Goal: Find contact information: Find contact information

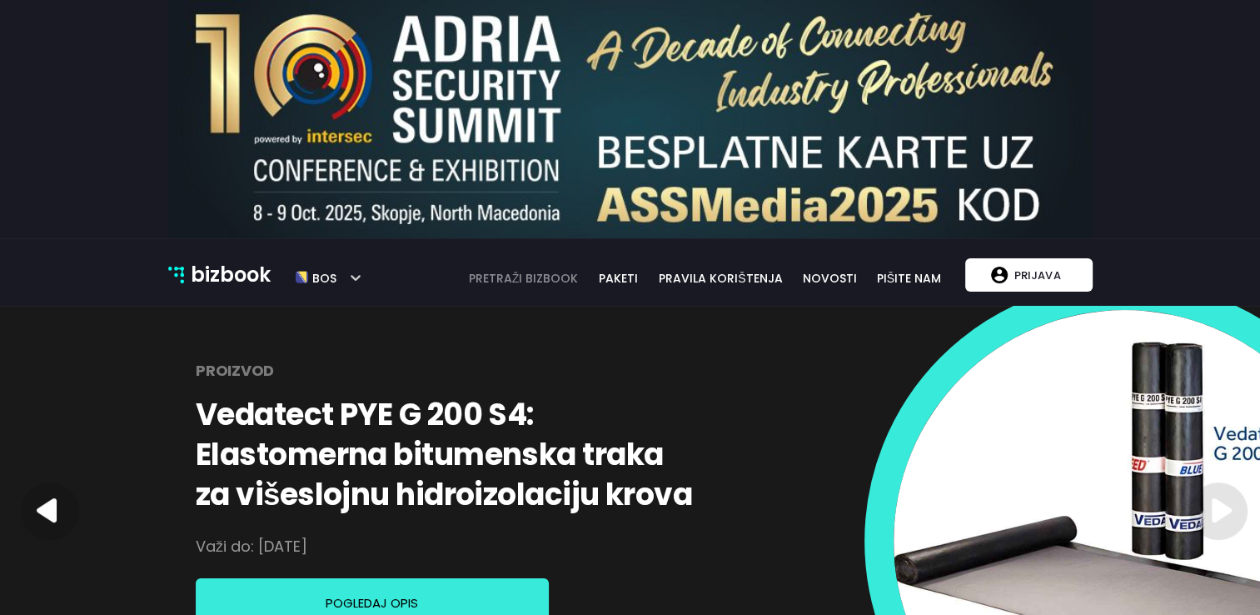
click at [546, 284] on link "pretraži bizbook" at bounding box center [524, 278] width 132 height 18
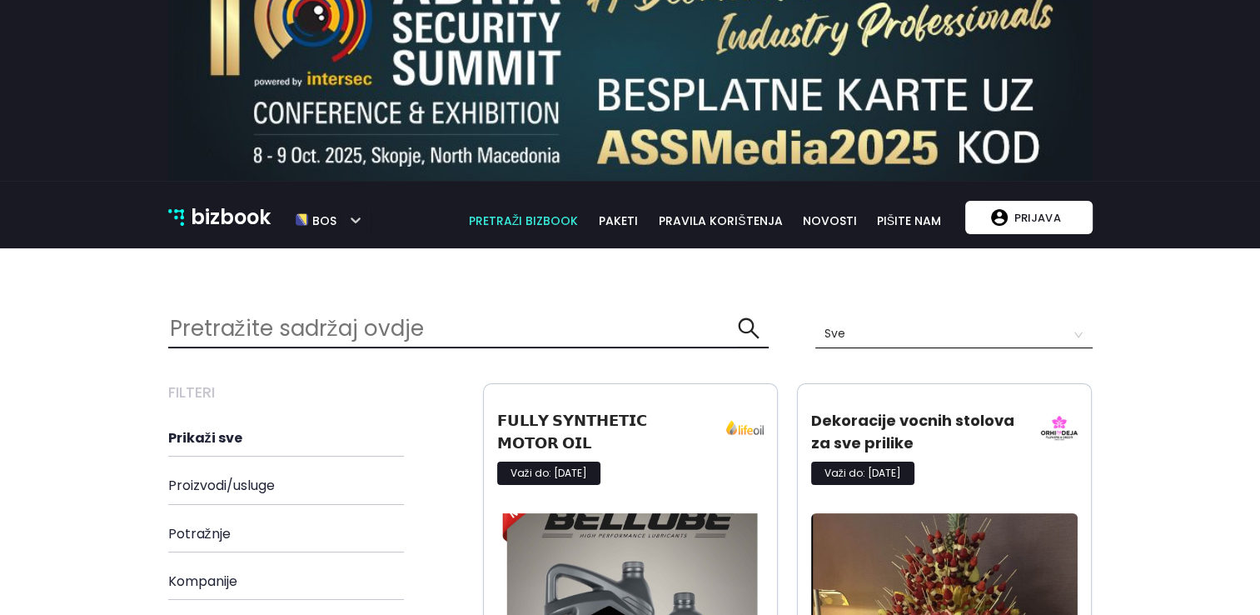
scroll to position [83, 0]
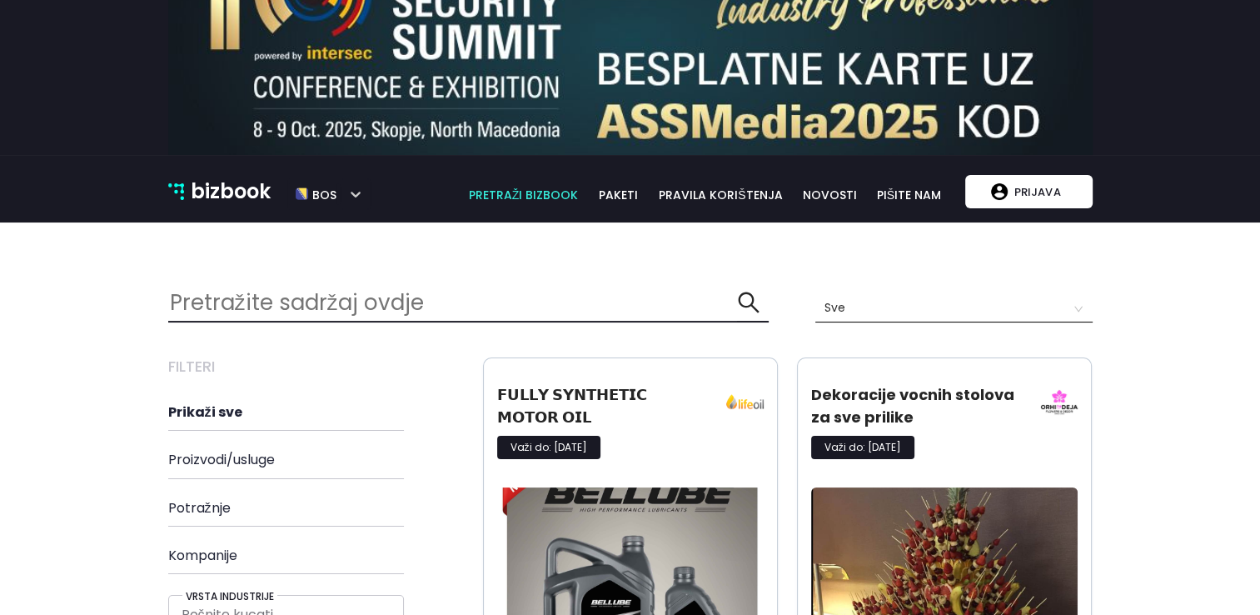
click at [240, 192] on p "bizbook" at bounding box center [231, 192] width 80 height 32
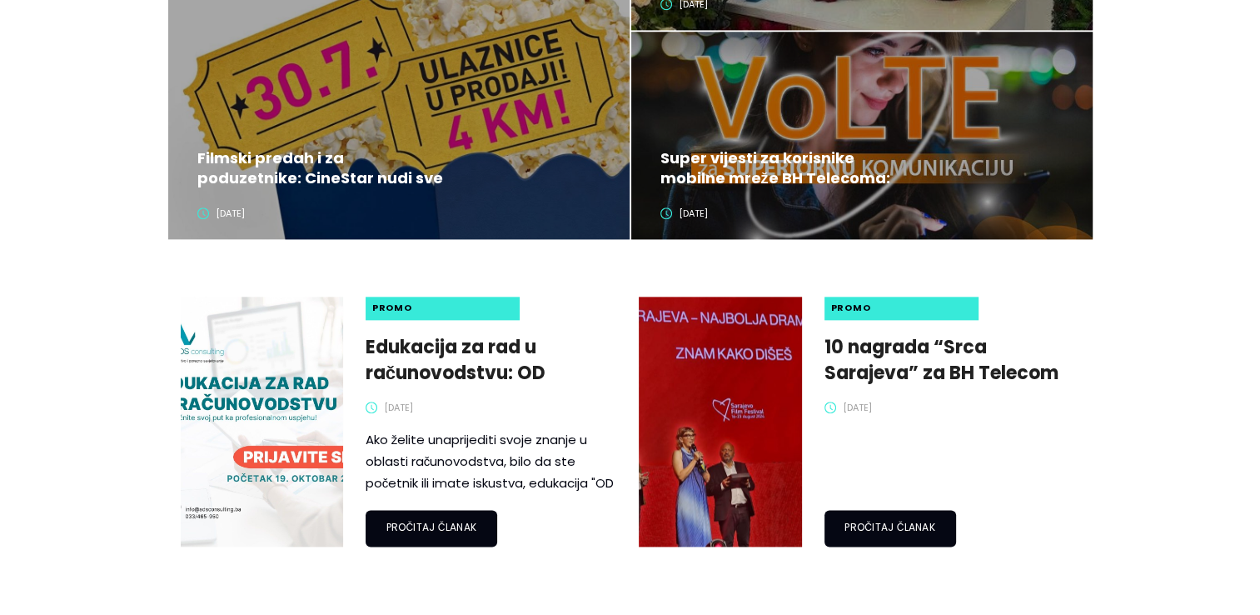
scroll to position [1916, 0]
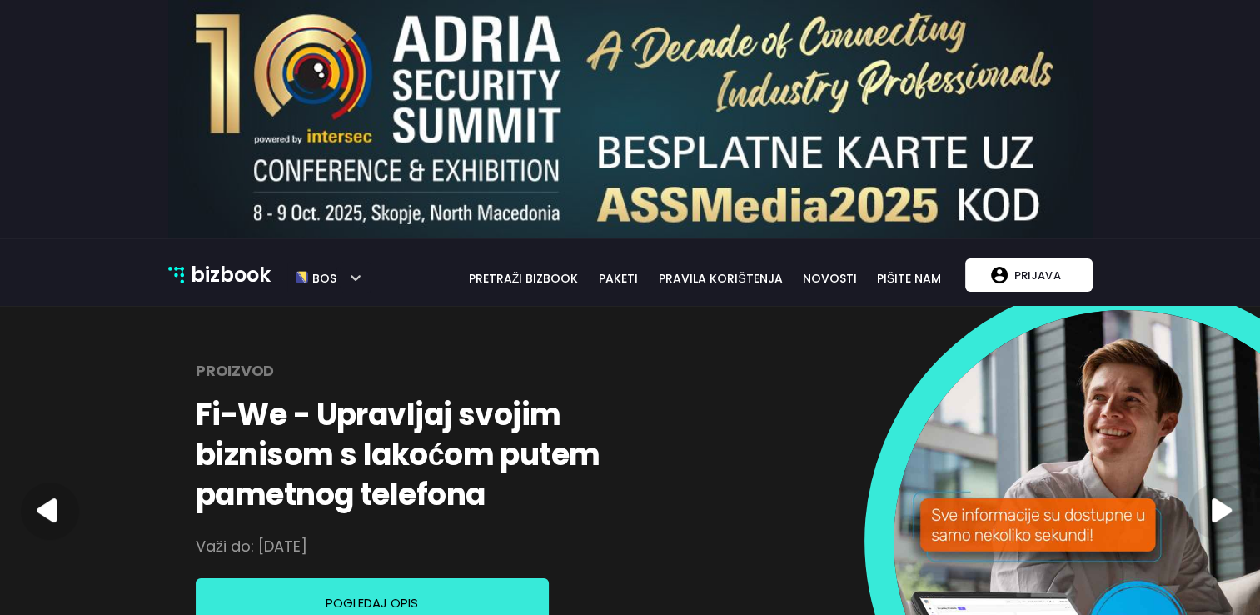
click at [47, 142] on div at bounding box center [630, 119] width 1260 height 238
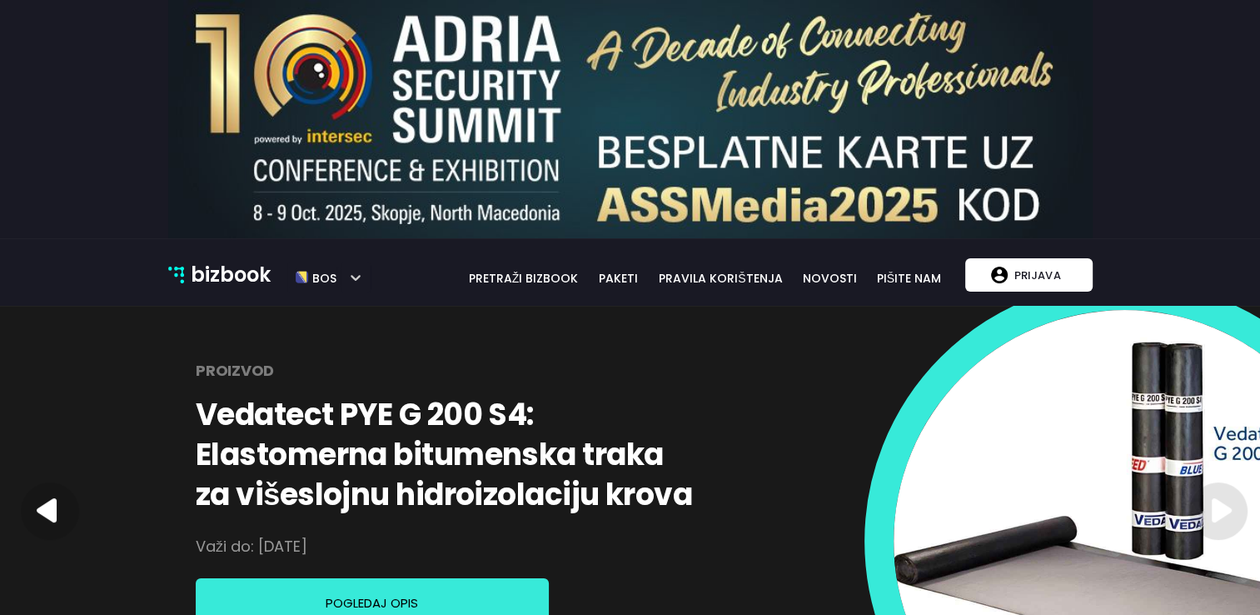
click at [898, 268] on div "bizbook pretraži bizbook paketi pravila korištenja novosti pišite nam bos" at bounding box center [661, 274] width 581 height 25
click at [898, 276] on link "pišite nam" at bounding box center [909, 278] width 84 height 18
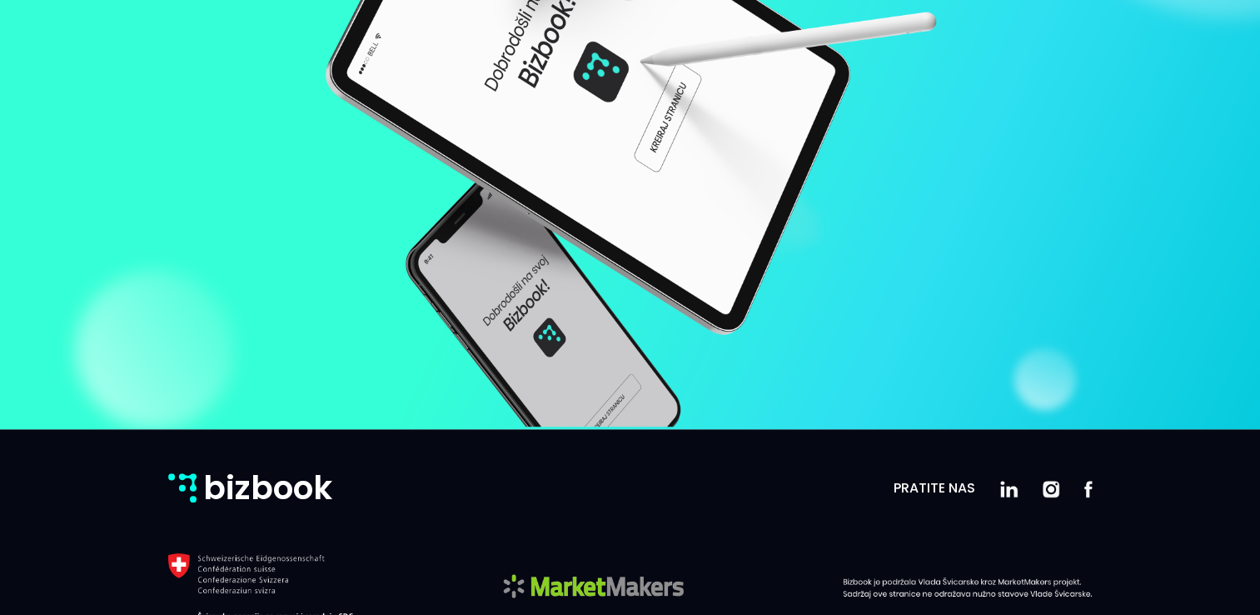
scroll to position [1012, 0]
